Goal: Find specific page/section: Find specific page/section

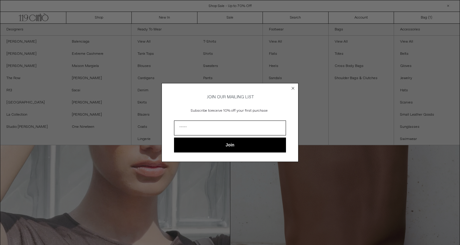
click at [160, 34] on div "Close dialog JOIN OUR MAILING LIST Subscribe to receive 10% off your first purc…" at bounding box center [230, 122] width 460 height 245
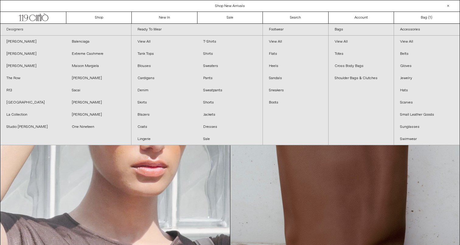
click at [48, 30] on link "Designers" at bounding box center [65, 30] width 131 height 12
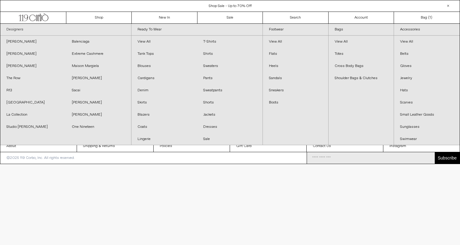
click at [98, 29] on link "Designers" at bounding box center [65, 30] width 131 height 12
click at [94, 31] on link "Designers" at bounding box center [65, 30] width 131 height 12
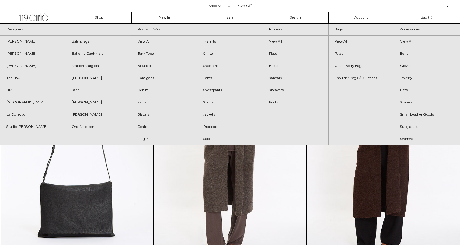
click at [88, 32] on link "Designers" at bounding box center [65, 30] width 131 height 12
